Goal: Task Accomplishment & Management: Manage account settings

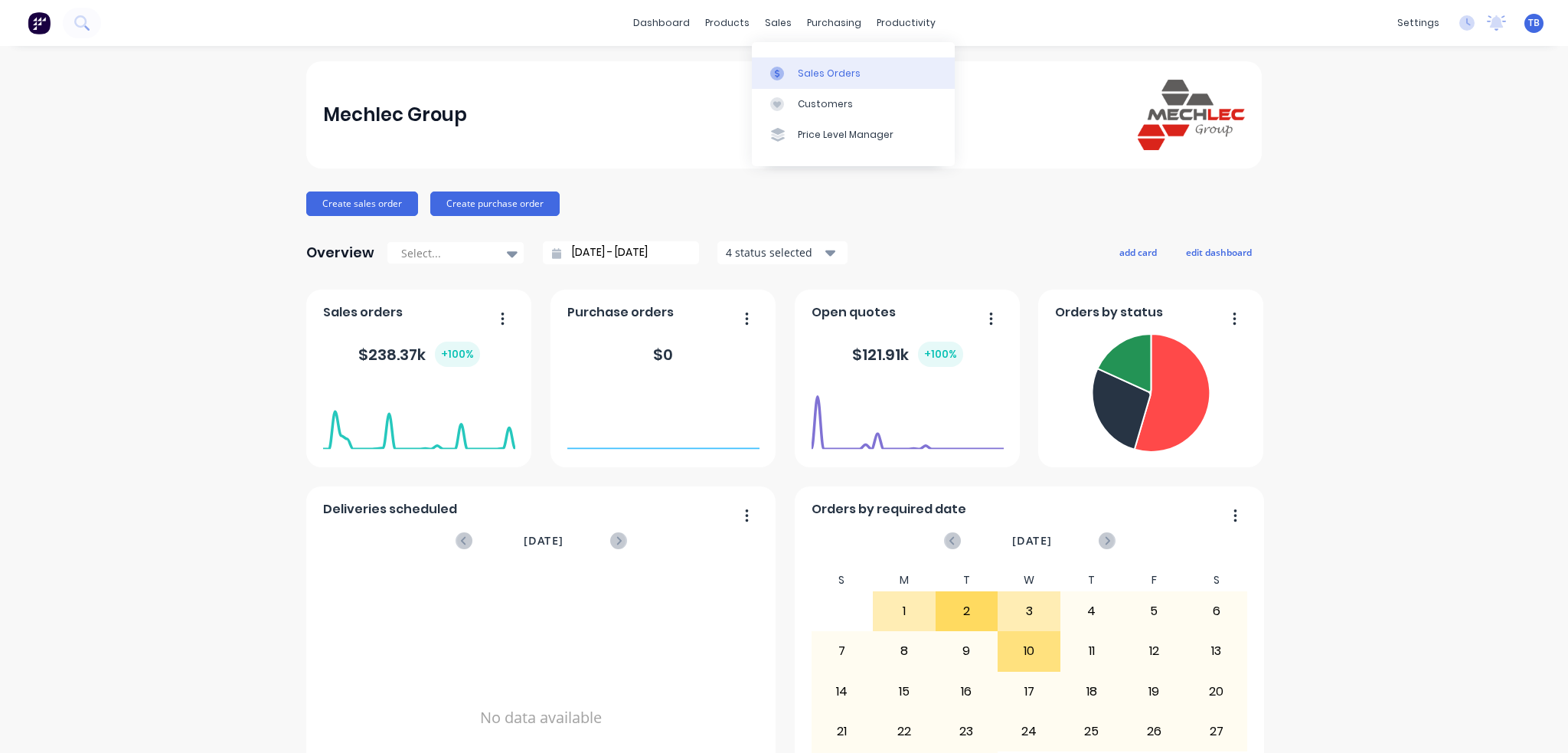
click at [798, 76] on div "Sales Orders" at bounding box center [829, 73] width 62 height 13
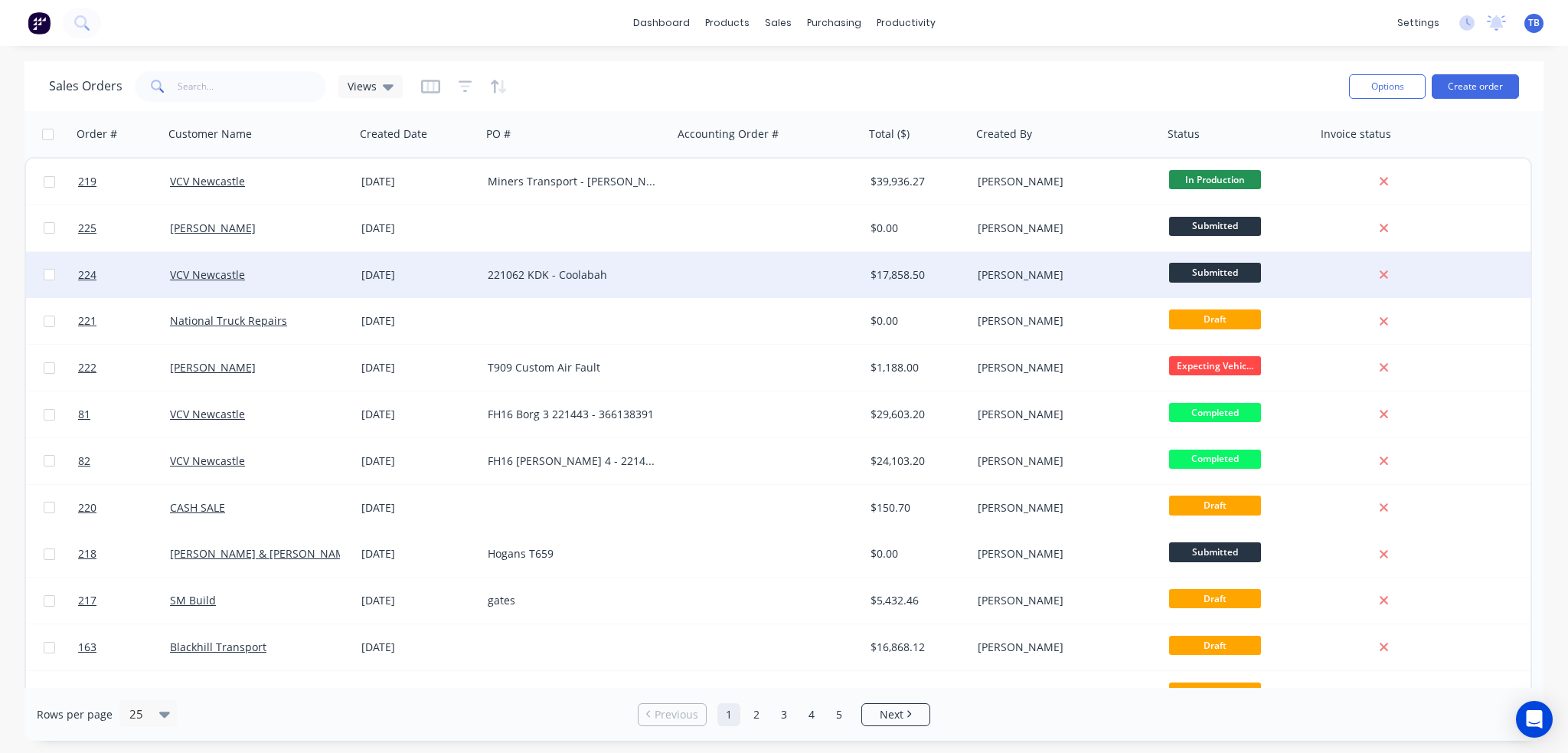
click at [524, 282] on div "221062 KDK - Coolabah" at bounding box center [577, 275] width 192 height 46
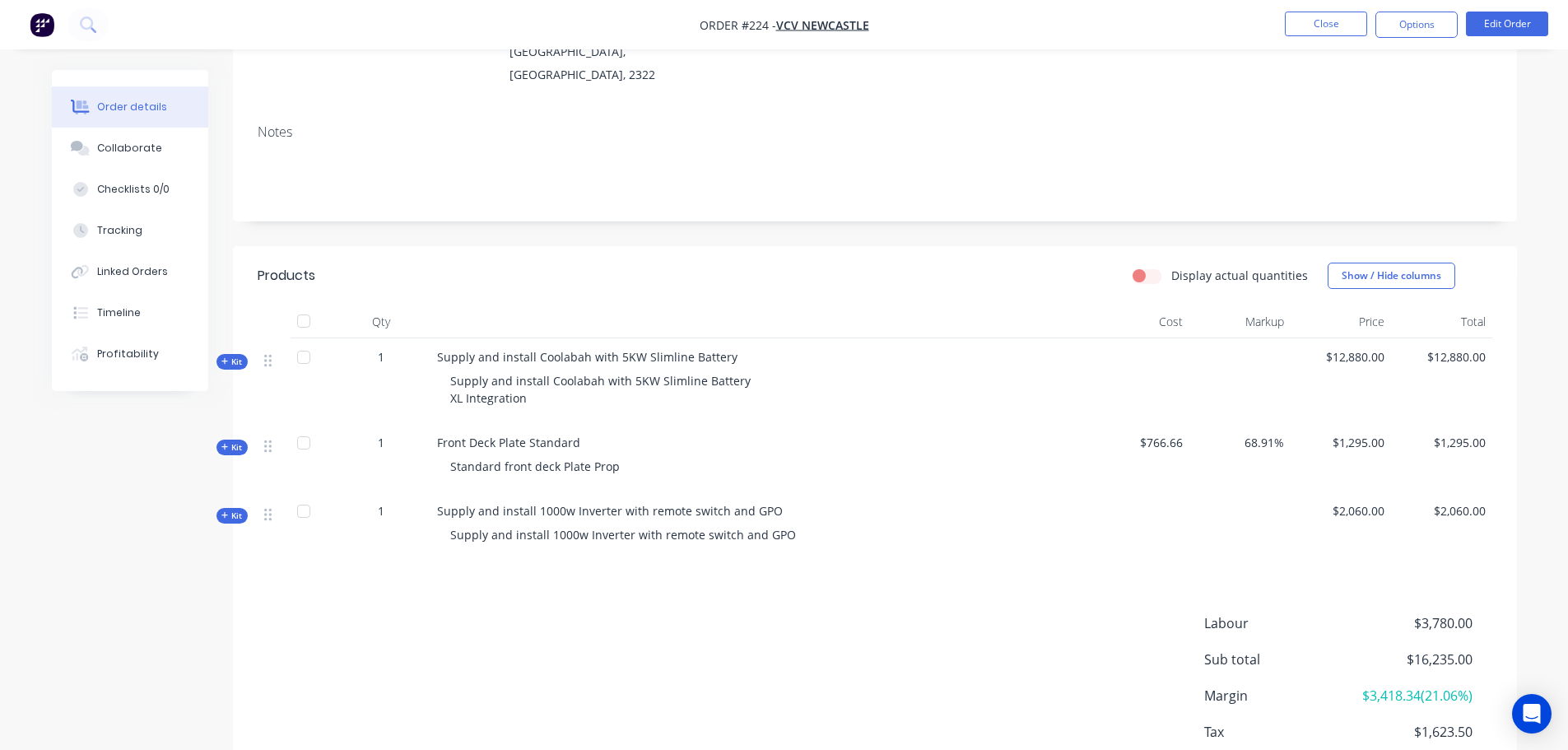
scroll to position [247, 0]
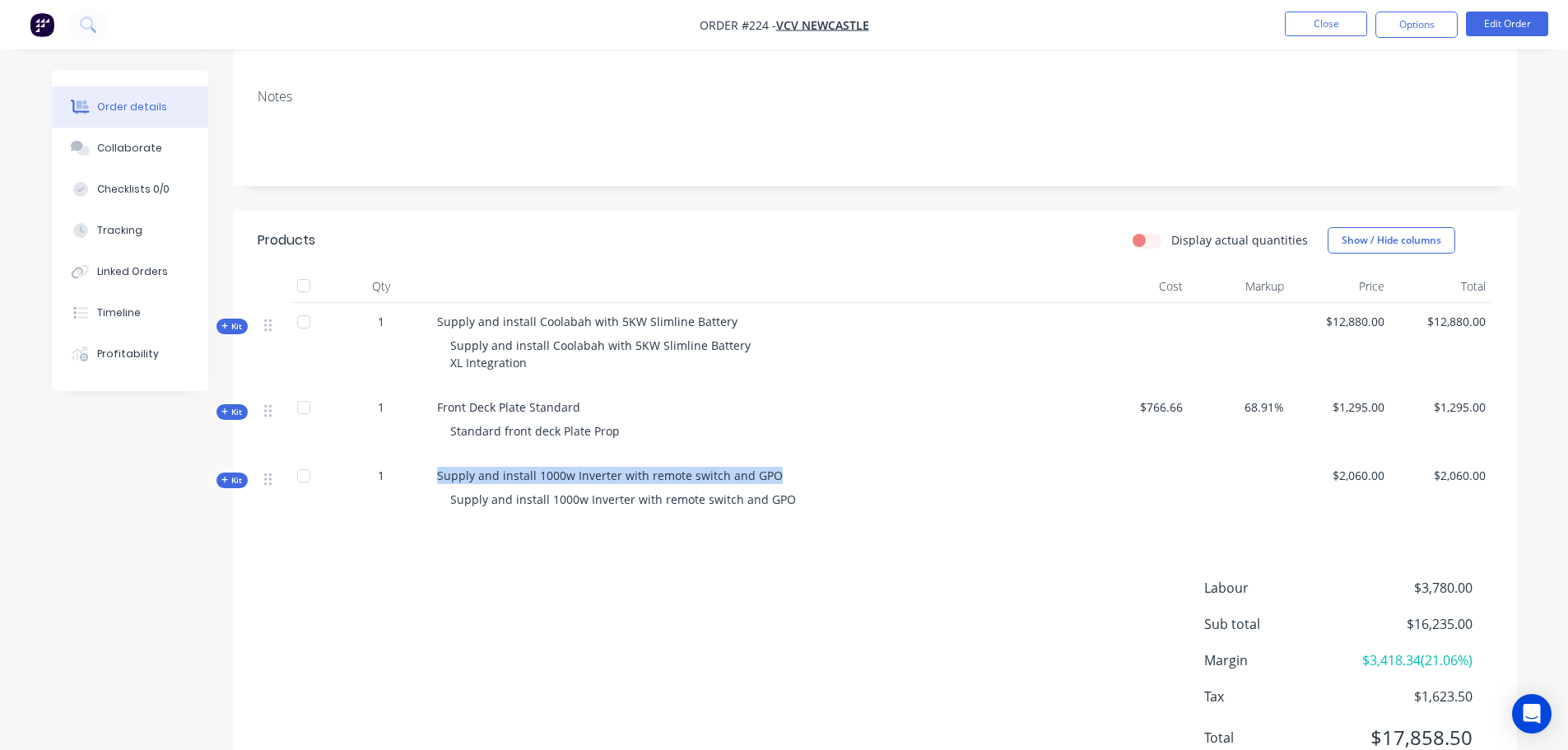
drag, startPoint x: 768, startPoint y: 460, endPoint x: 428, endPoint y: 466, distance: 340.1
click at [428, 466] on div "Kit 1 Supply and install 1000w Inverter with remote switch and GPO Supply and i…" at bounding box center [875, 490] width 1235 height 68
copy div "Supply and install 1000w Inverter with remote switch and GPO"
click at [622, 628] on div "Labour $3,780.00 Sub total $16,235.00 Margin $3,418.34 ( 21.06 %) Tax $1,623.50…" at bounding box center [875, 672] width 1235 height 191
click at [1518, 24] on button "Edit Order" at bounding box center [1508, 24] width 82 height 25
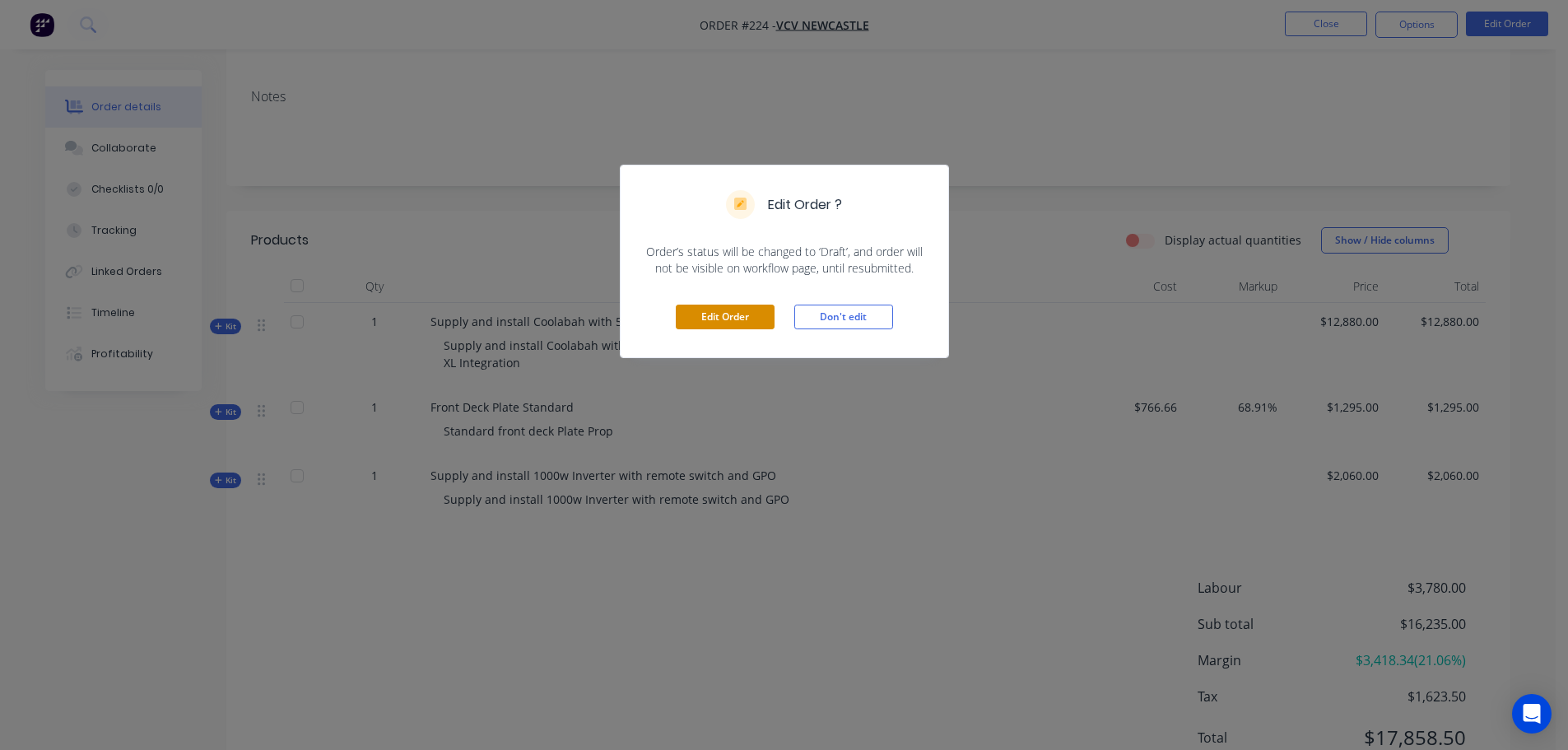
click at [764, 313] on button "Edit Order" at bounding box center [725, 317] width 99 height 25
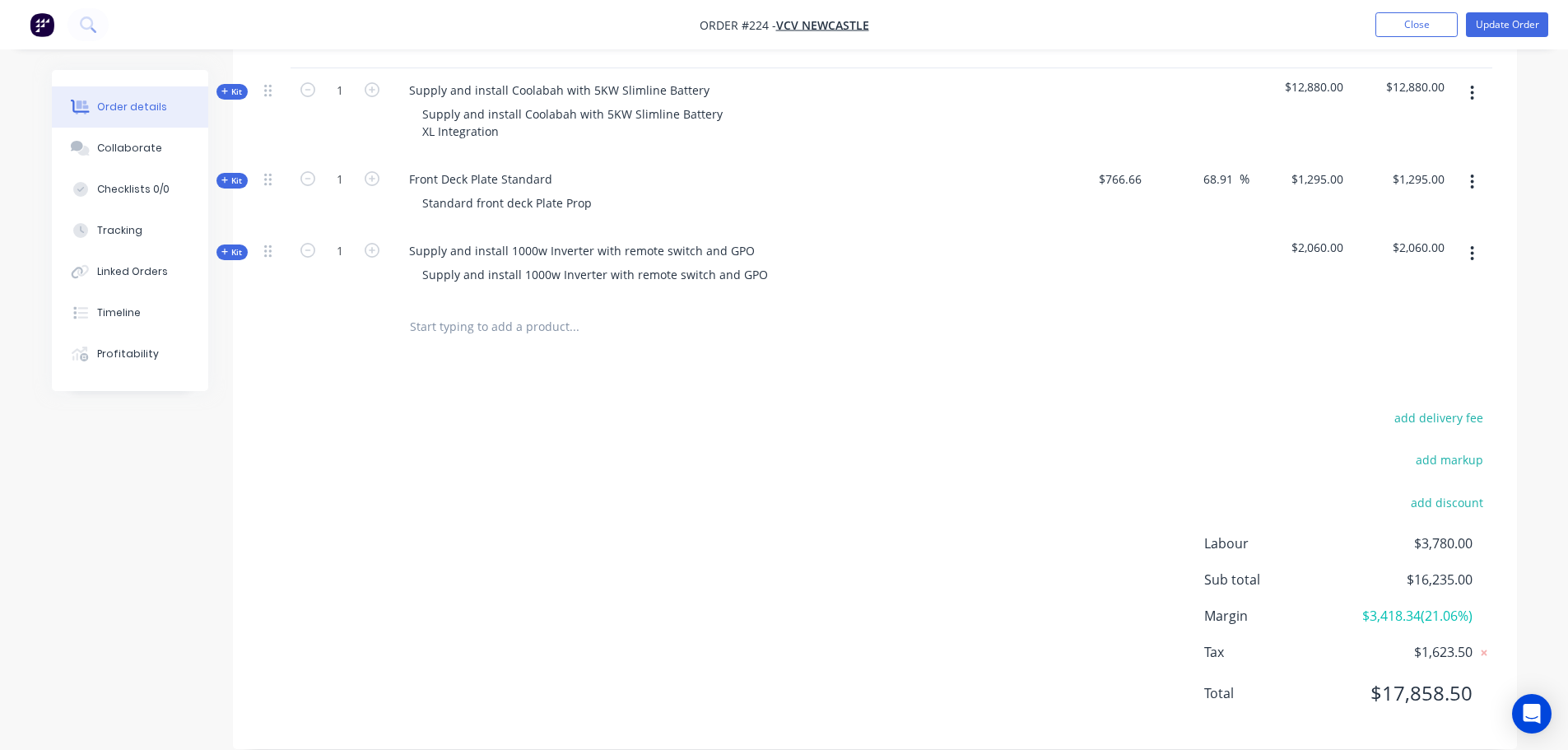
scroll to position [509, 0]
click at [538, 309] on input "text" at bounding box center [574, 326] width 330 height 33
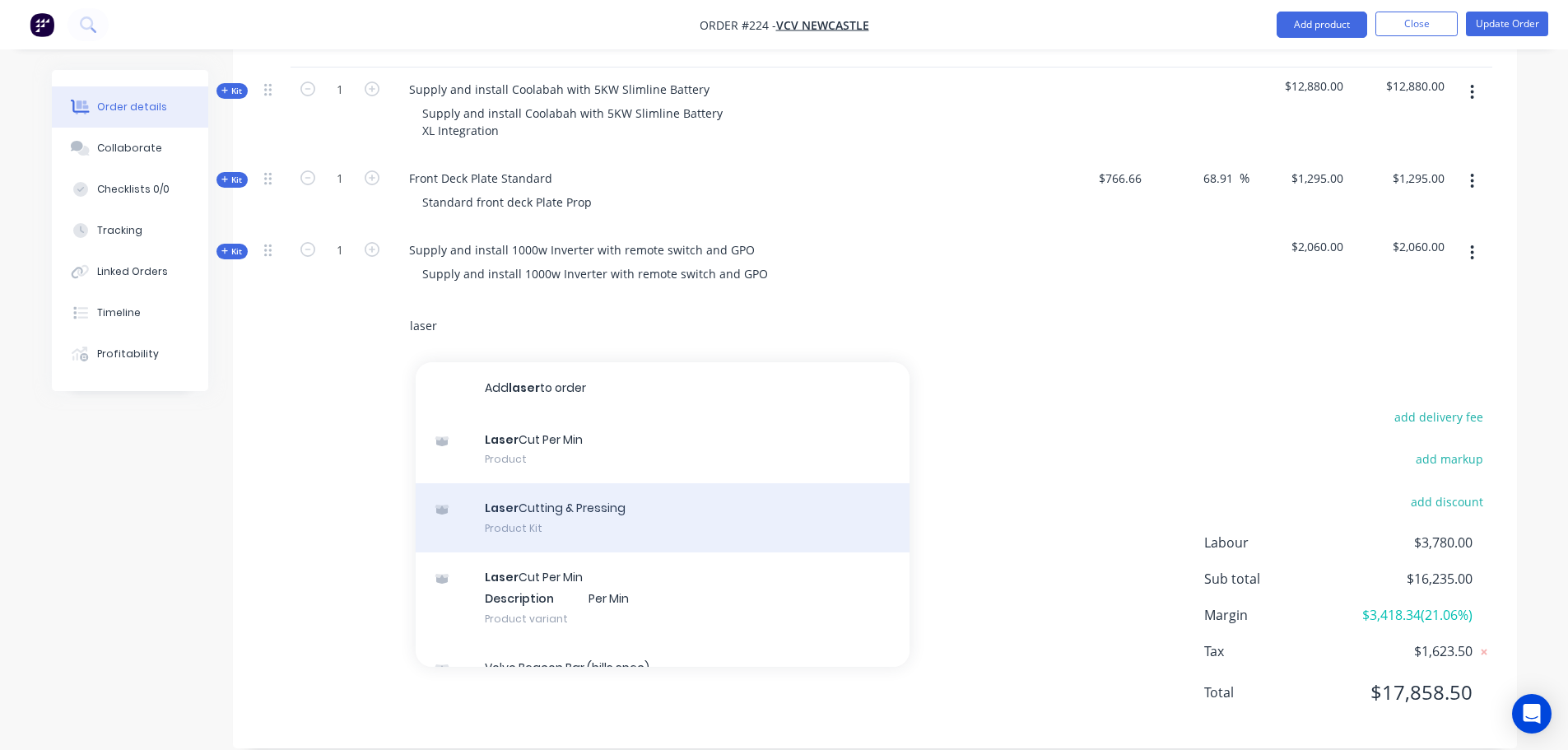
type input "laser"
click at [584, 497] on div "Laser Cutting & Pressing Product Kit" at bounding box center [663, 517] width 494 height 69
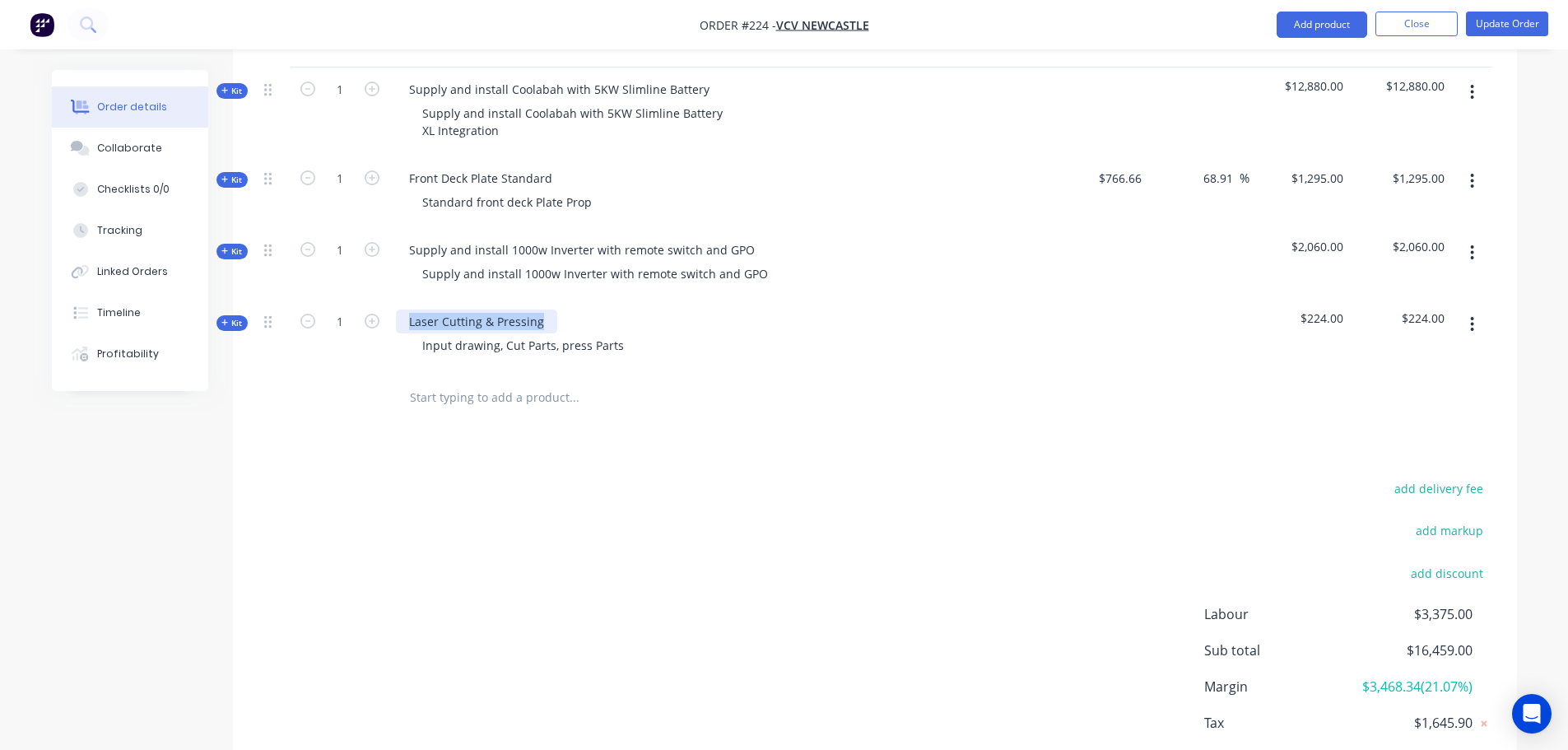
drag, startPoint x: 408, startPoint y: 293, endPoint x: 788, endPoint y: 259, distance: 381.5
click at [788, 259] on div "Kit 1 Supply and install Coolabah with 5KW Slimline Battery Supply and install …" at bounding box center [875, 218] width 1235 height 304
drag, startPoint x: 576, startPoint y: 293, endPoint x: 230, endPoint y: 322, distance: 347.2
click at [230, 322] on div "Order details Collaborate Checklists 0/0 Tracking Linked Orders Timeline Profit…" at bounding box center [784, 203] width 1498 height 1284
copy div "Microwave trim panel - [PERSON_NAME]?"
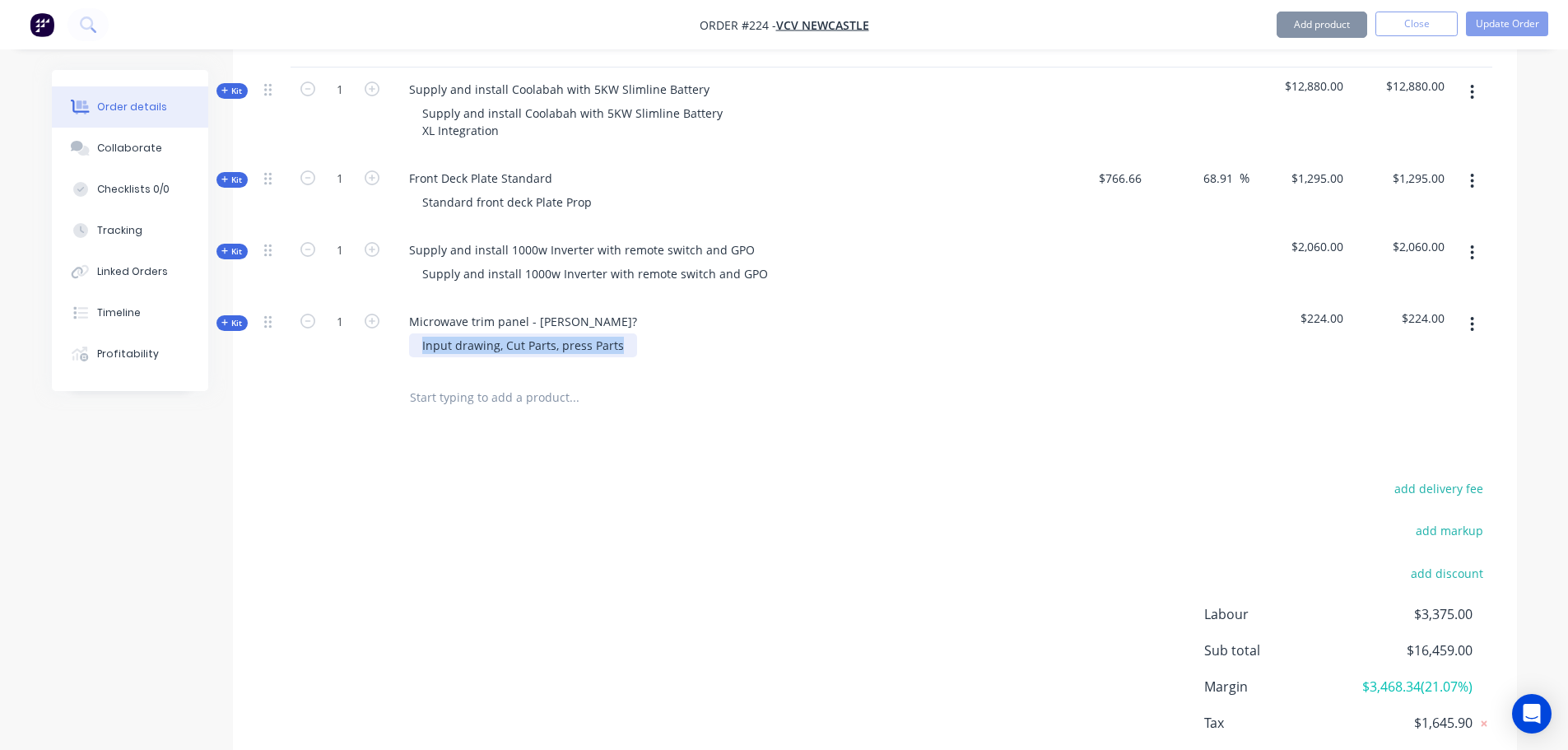
drag, startPoint x: 423, startPoint y: 322, endPoint x: 802, endPoint y: 323, distance: 379.0
click at [802, 333] on div "Input drawing, Cut Parts, press Parts" at bounding box center [718, 345] width 646 height 24
paste div
click at [232, 317] on span "Kit" at bounding box center [232, 323] width 21 height 12
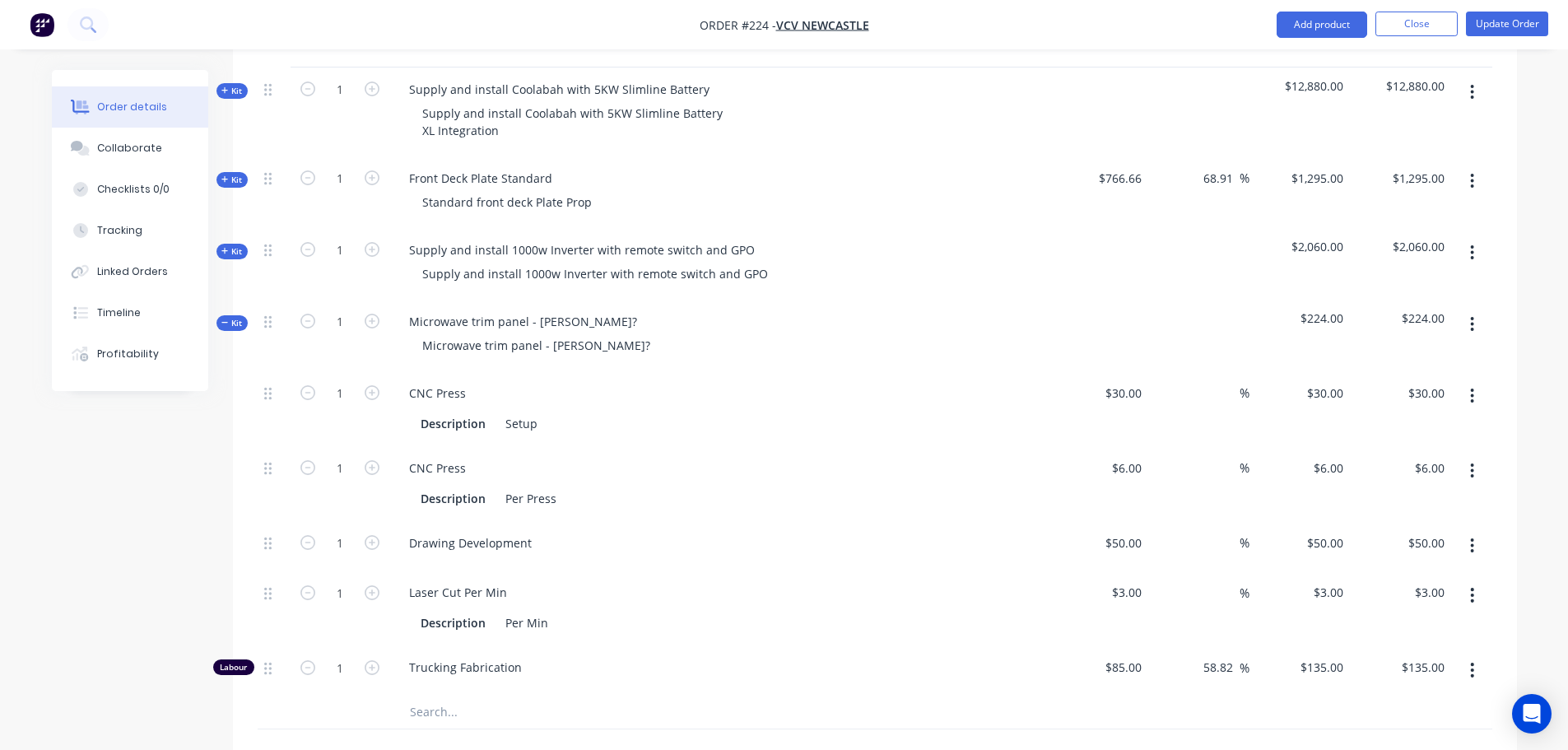
click at [1472, 389] on icon "button" at bounding box center [1472, 396] width 3 height 14
click at [61, 496] on div "Created by [PERSON_NAME] Created [DATE] Required [DATE] Assigned to Add team me…" at bounding box center [784, 382] width 1466 height 1642
click at [377, 585] on icon "button" at bounding box center [372, 592] width 14 height 14
type input "2"
type input "$6.00"
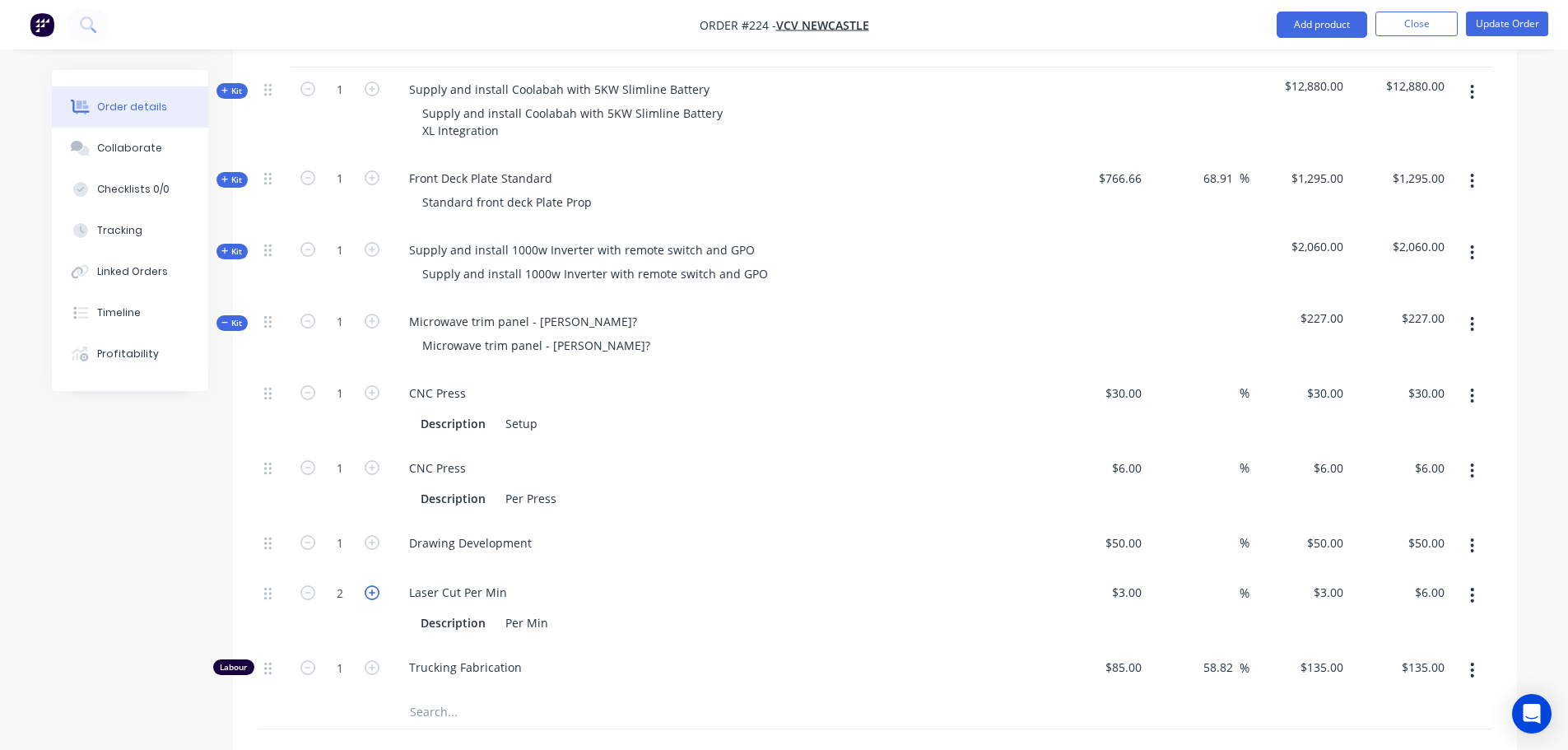
click at [377, 585] on icon "button" at bounding box center [372, 592] width 14 height 14
type input "3"
type input "$9.00"
click at [377, 585] on icon "button" at bounding box center [372, 592] width 14 height 14
type input "4"
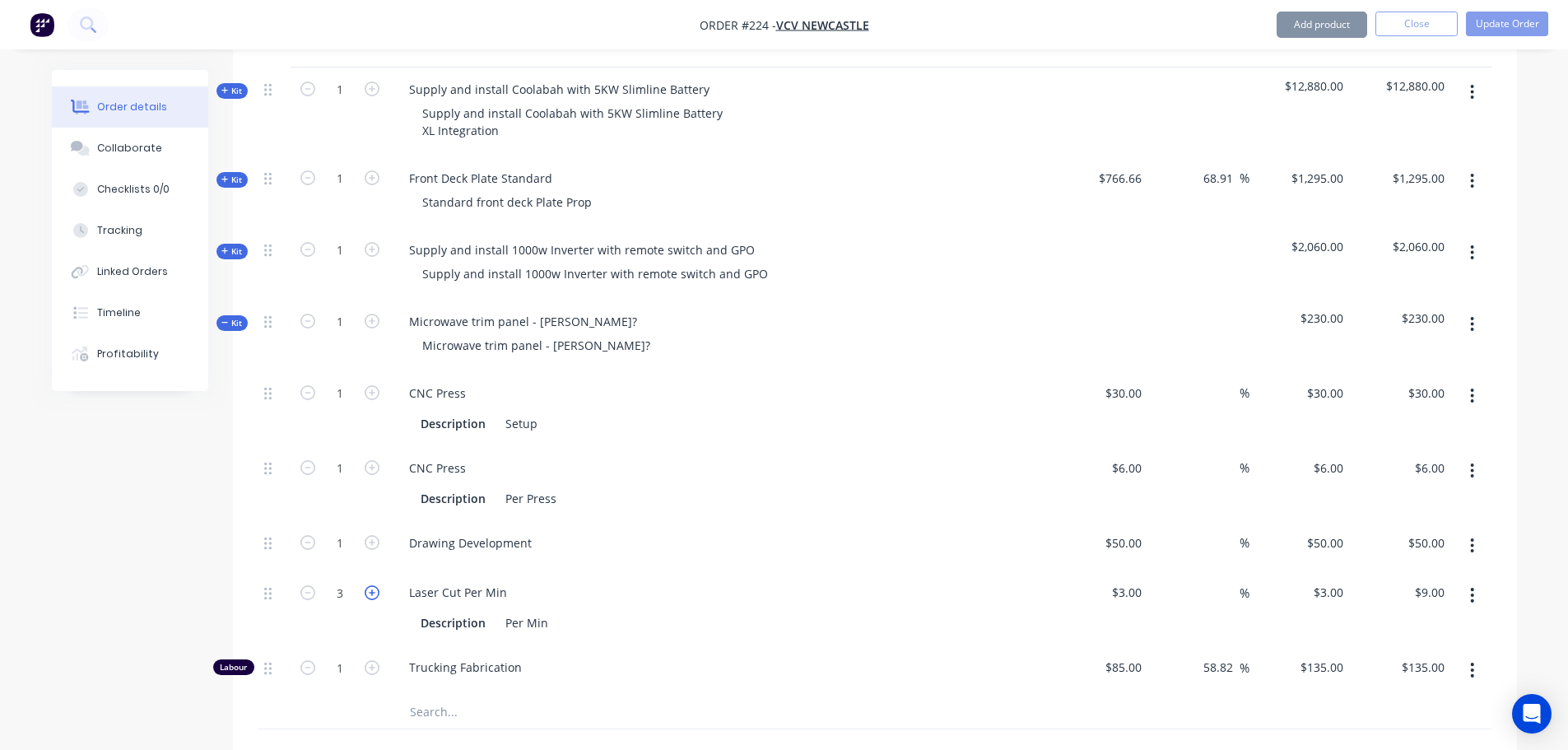
type input "$12.00"
click at [377, 585] on icon "button" at bounding box center [372, 592] width 14 height 14
type input "5"
type input "$15.00"
click at [377, 585] on icon "button" at bounding box center [372, 592] width 14 height 14
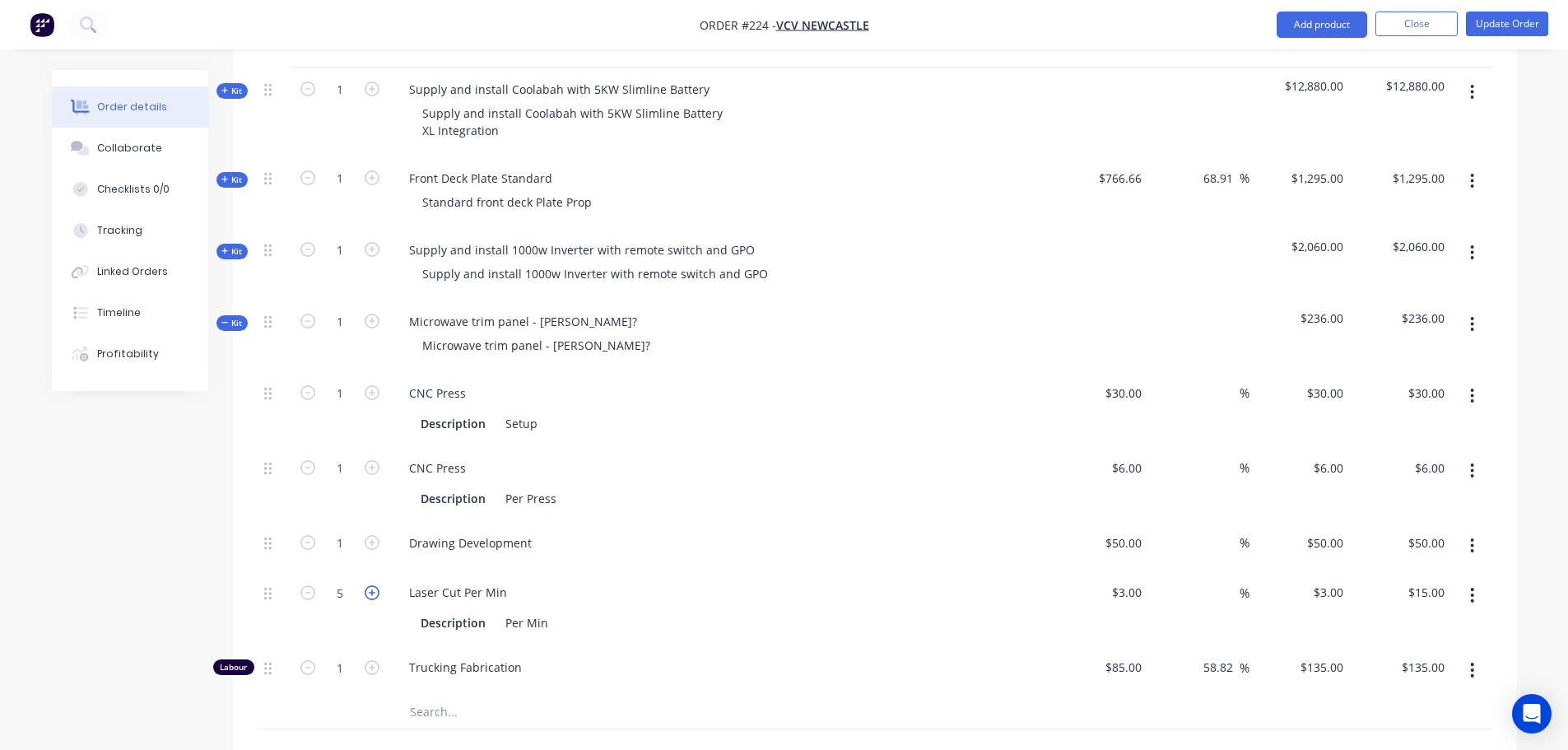
type input "6"
type input "$18.00"
click at [377, 585] on icon "button" at bounding box center [372, 592] width 14 height 14
type input "7"
type input "$21.00"
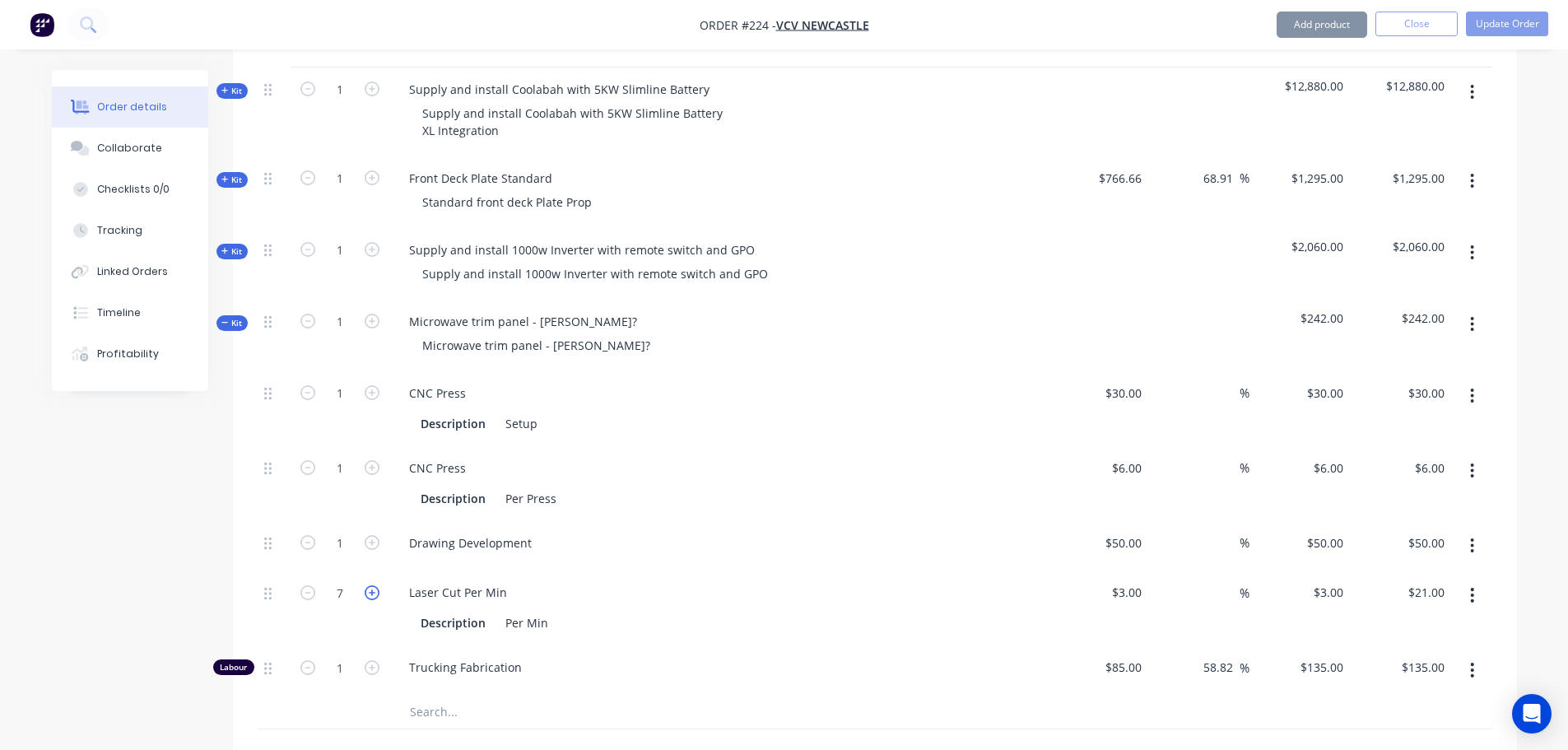
click at [377, 585] on icon "button" at bounding box center [372, 592] width 14 height 14
type input "8"
type input "$24.00"
click at [374, 585] on icon "button" at bounding box center [372, 592] width 14 height 14
type input "9"
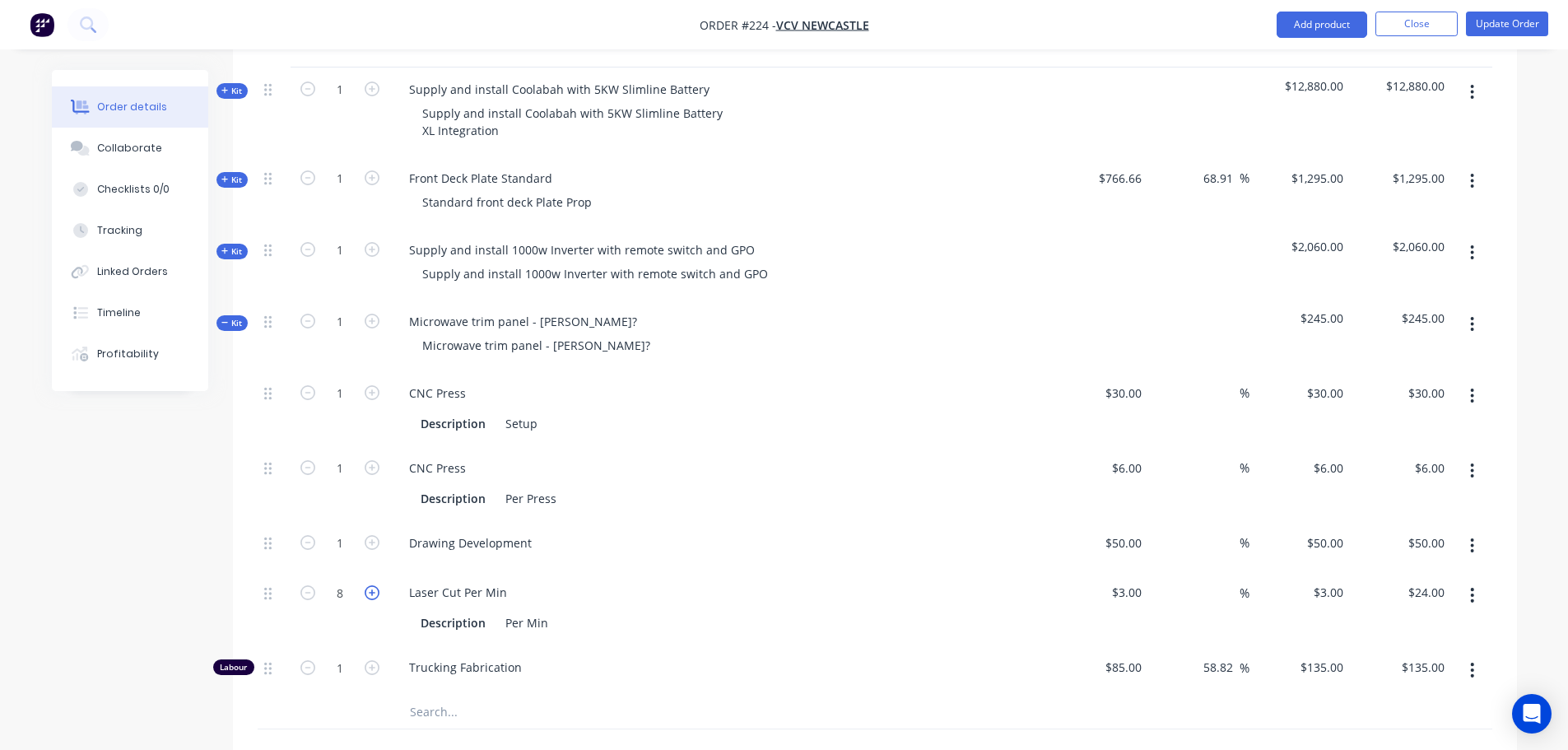
type input "$27.00"
click at [374, 585] on icon "button" at bounding box center [372, 592] width 14 height 14
type input "10"
type input "$30.00"
click at [1547, 367] on div "Order details Collaborate Checklists 0/0 Tracking Linked Orders Timeline Profit…" at bounding box center [784, 347] width 1568 height 1712
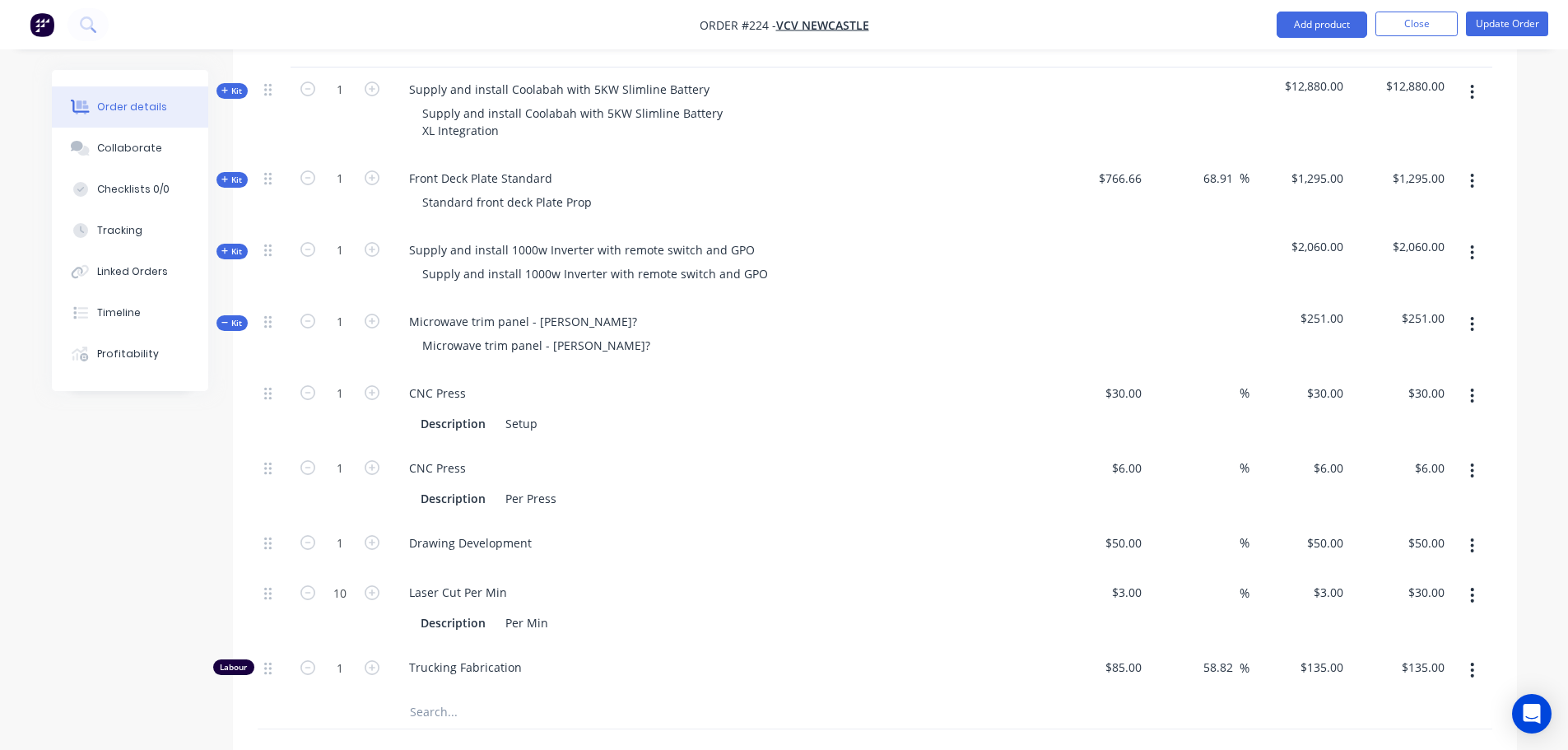
click at [232, 317] on span "Kit" at bounding box center [232, 323] width 21 height 12
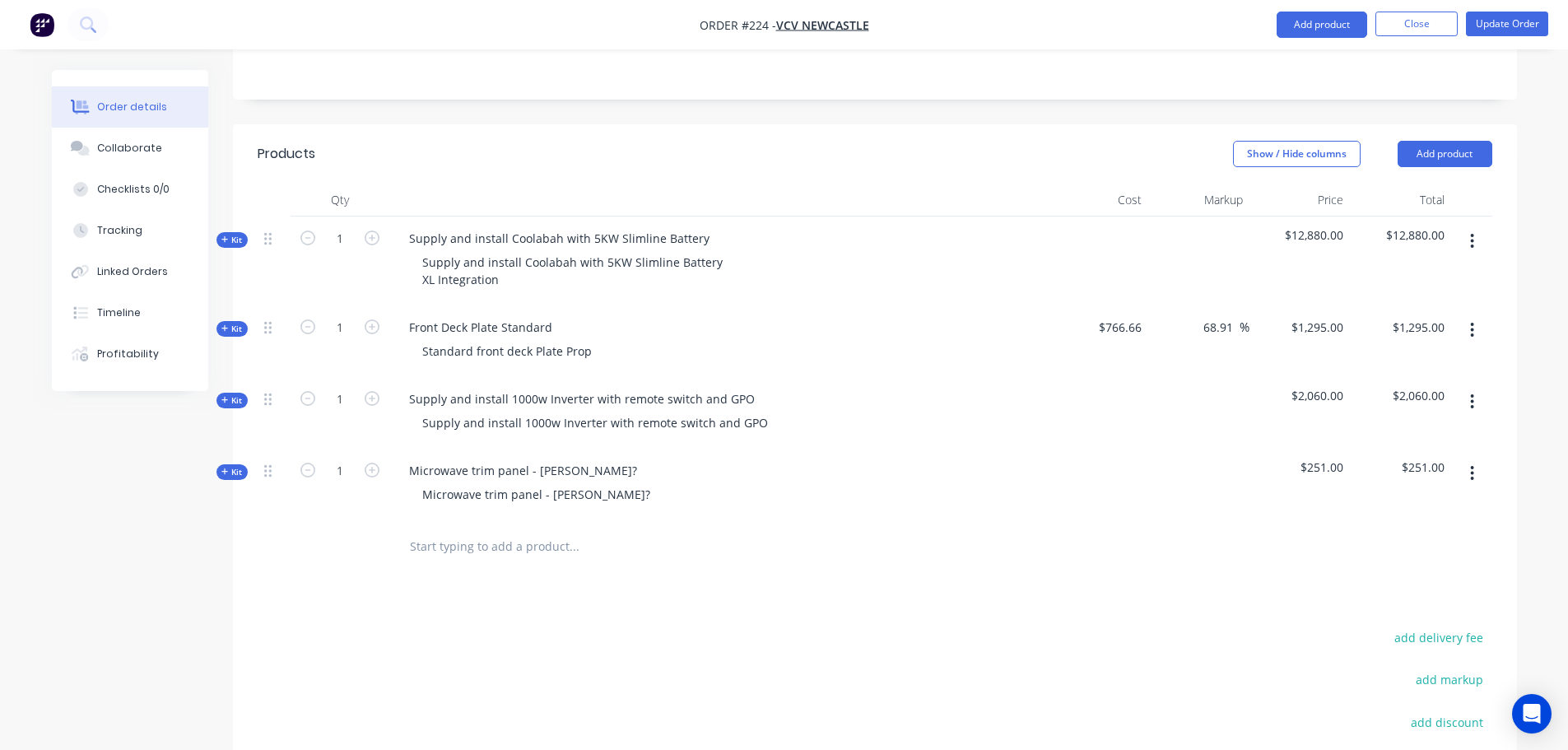
scroll to position [179, 0]
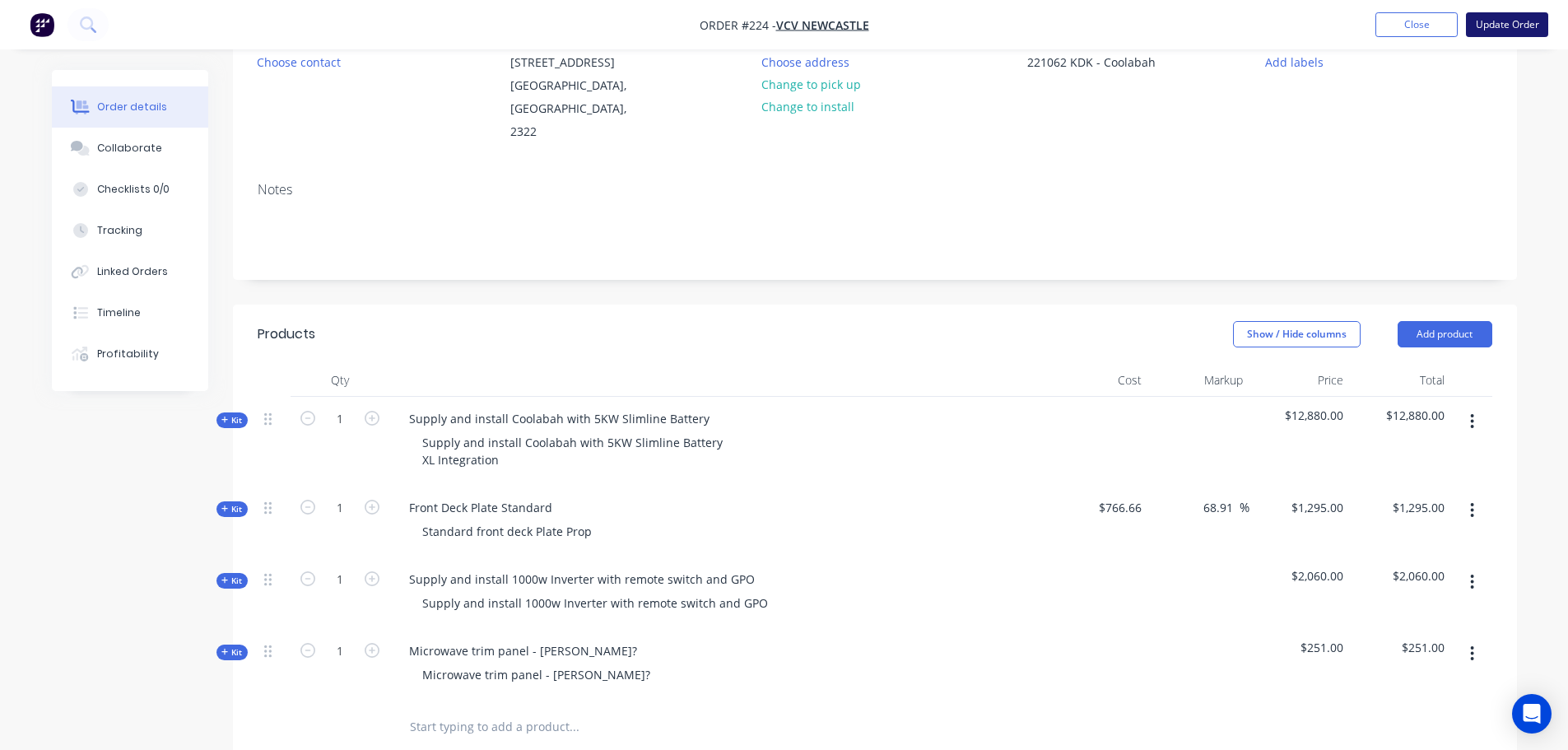
click at [1518, 28] on button "Update Order" at bounding box center [1508, 25] width 82 height 25
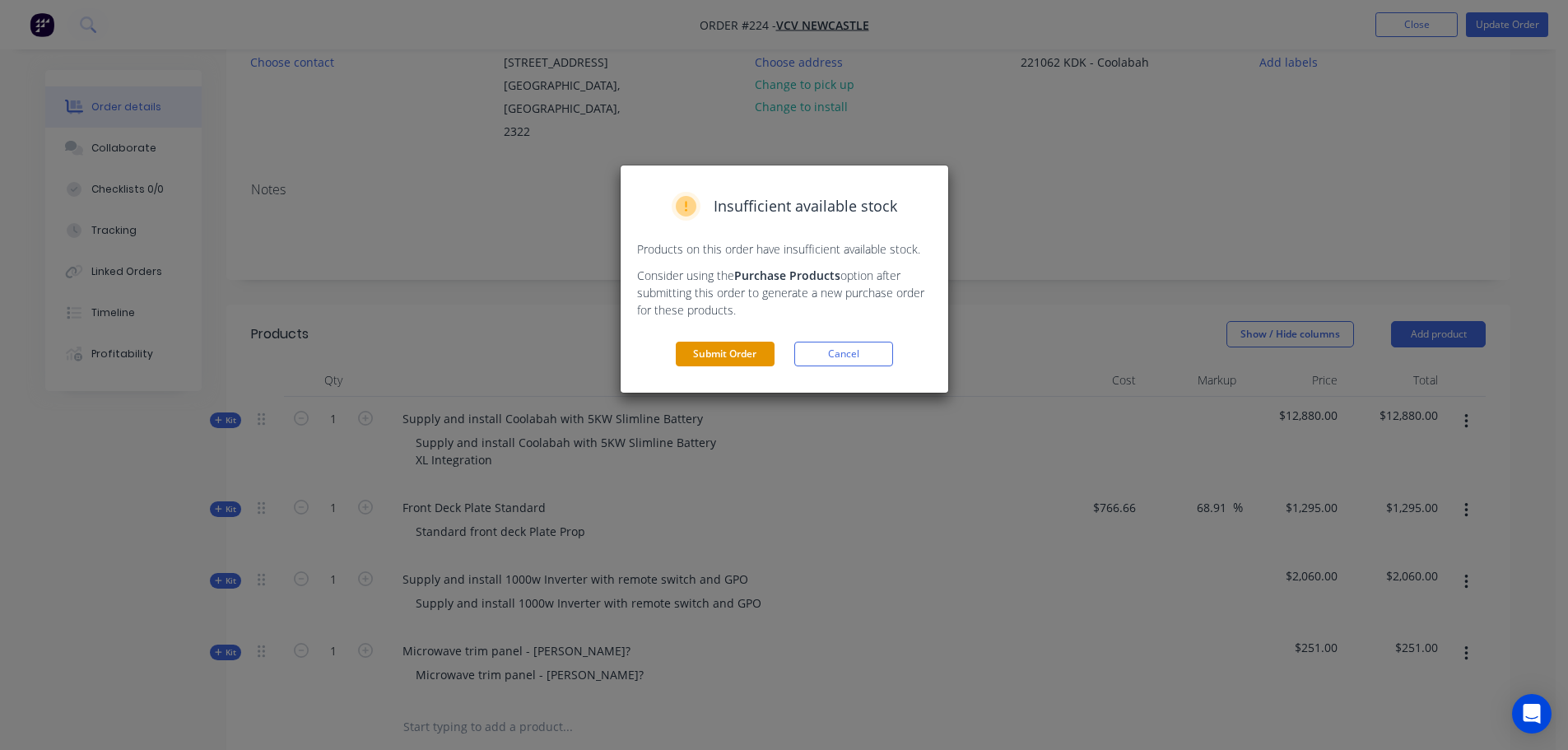
click at [716, 365] on button "Submit Order" at bounding box center [725, 354] width 99 height 25
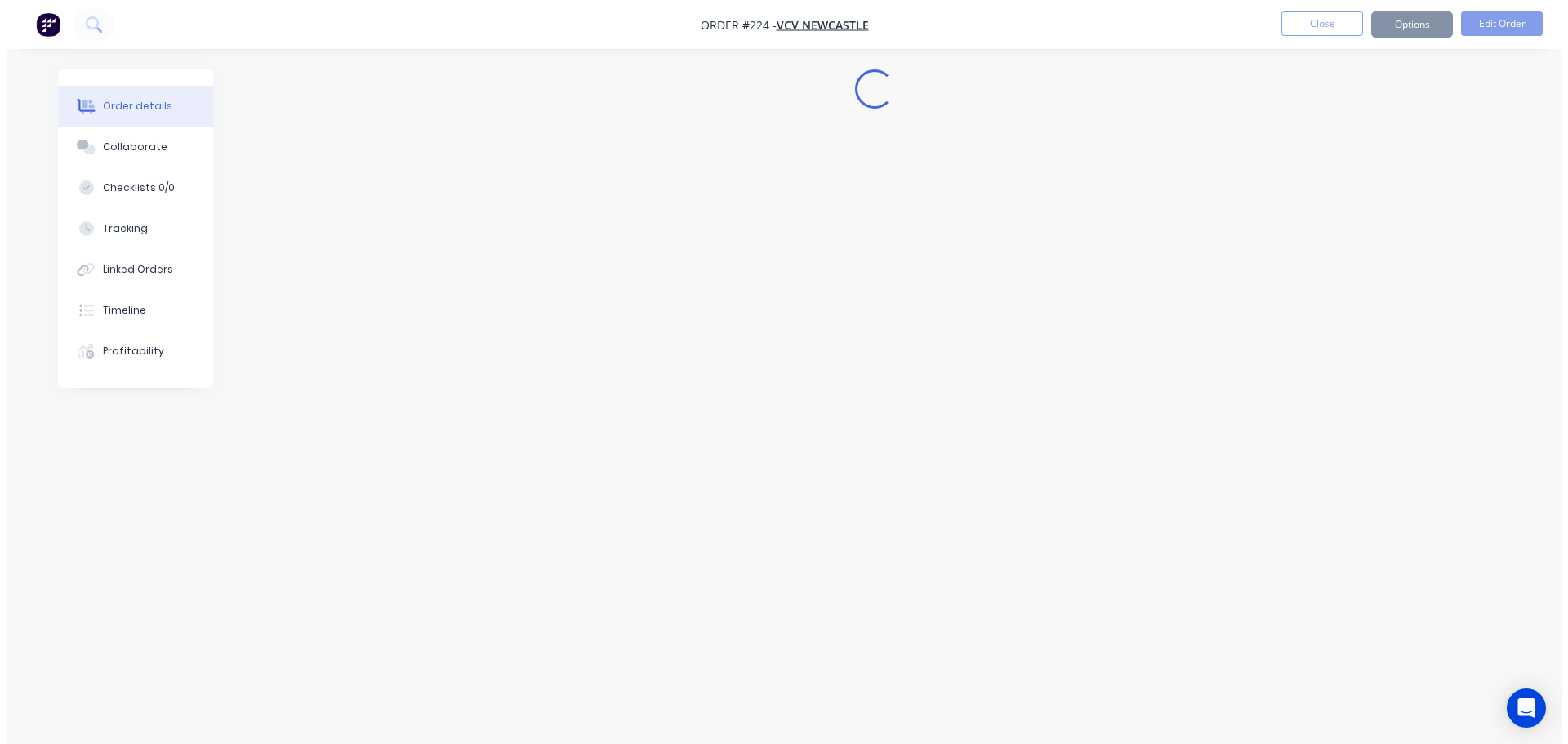
scroll to position [0, 0]
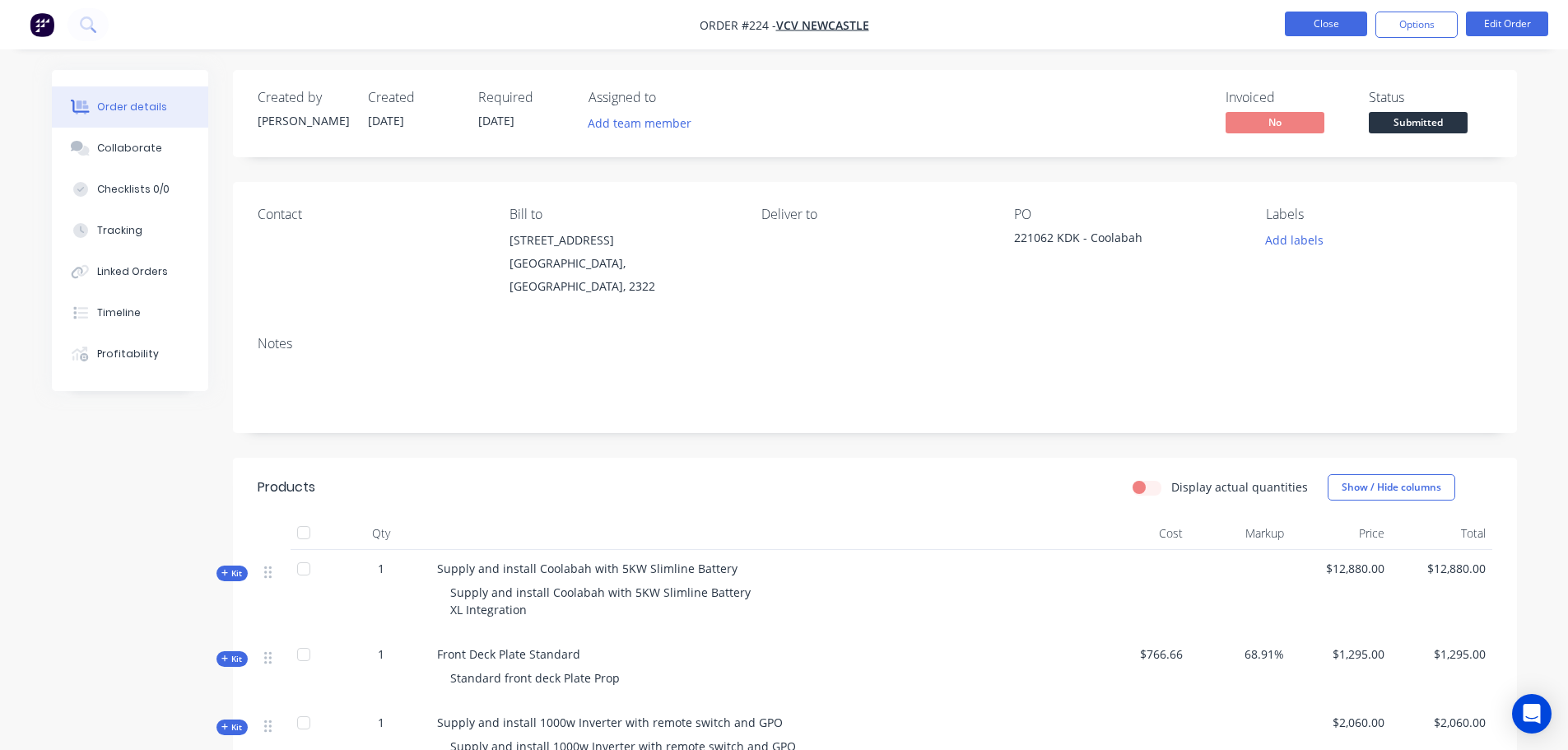
click at [1351, 20] on button "Close" at bounding box center [1327, 24] width 82 height 25
